Goal: Find specific page/section: Find specific page/section

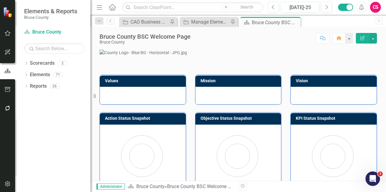
click at [7, 187] on button "button" at bounding box center [8, 183] width 14 height 13
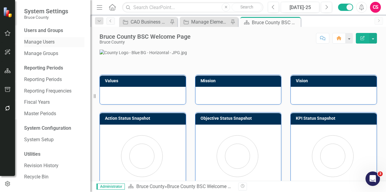
click at [44, 40] on link "Manage Users" at bounding box center [54, 42] width 60 height 7
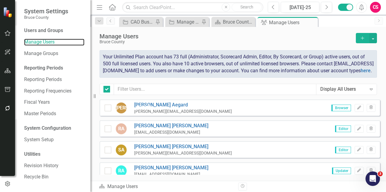
checkbox input "false"
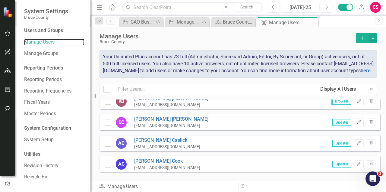
scroll to position [377, 0]
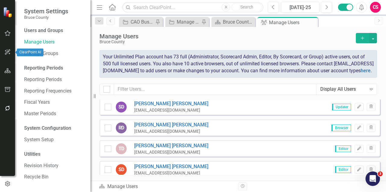
click at [6, 70] on icon "button" at bounding box center [8, 70] width 6 height 5
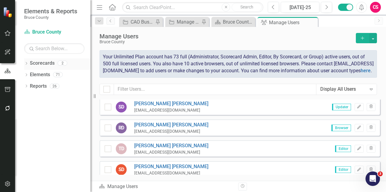
click at [26, 61] on div "Dropdown" at bounding box center [26, 63] width 4 height 5
click at [26, 97] on icon "Dropdown" at bounding box center [26, 97] width 4 height 3
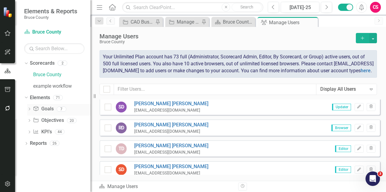
click at [44, 109] on link "Goal Goals" at bounding box center [43, 108] width 21 height 7
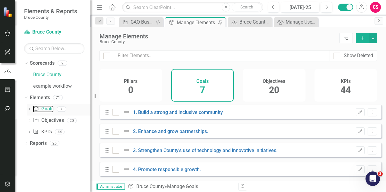
checkbox input "false"
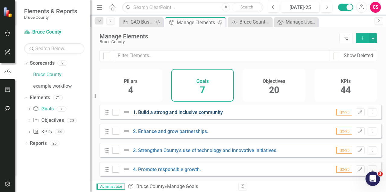
click at [145, 115] on link "1. Build a strong and inclusive community" at bounding box center [178, 112] width 90 height 6
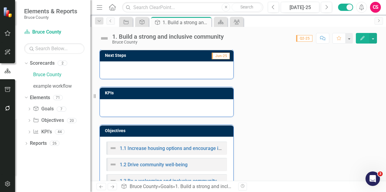
scroll to position [91, 0]
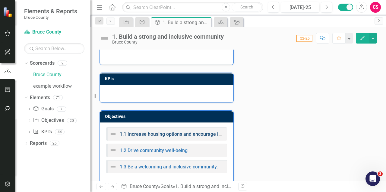
click at [138, 135] on link "1.1 Increase housing options and encourage innovative solutions." at bounding box center [191, 134] width 142 height 6
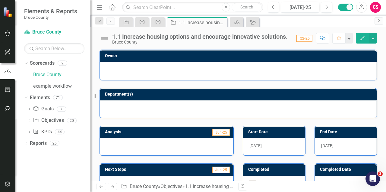
click at [146, 70] on div at bounding box center [238, 69] width 264 height 7
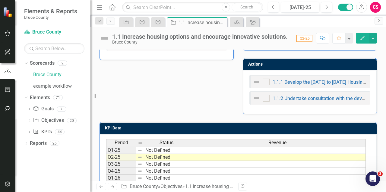
scroll to position [181, 0]
